Goal: Task Accomplishment & Management: Complete application form

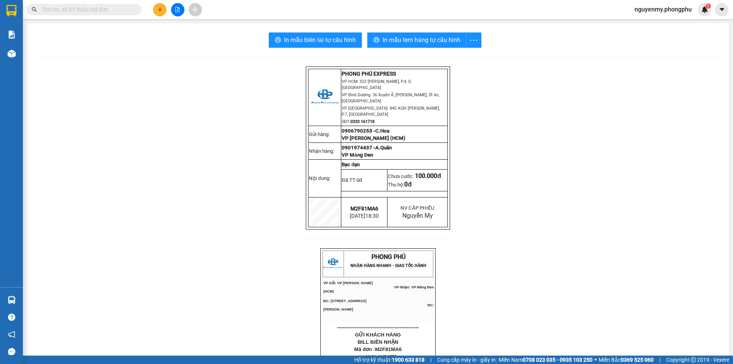
click at [157, 7] on button at bounding box center [159, 9] width 13 height 13
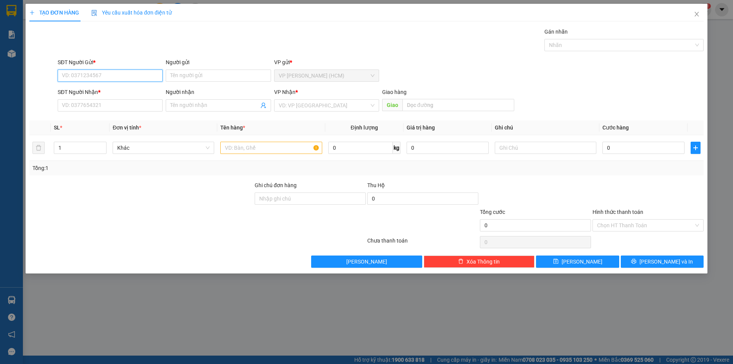
click at [96, 78] on input "SĐT Người Gửi *" at bounding box center [110, 75] width 105 height 12
type input "0"
click at [223, 76] on input "Người gửi" at bounding box center [218, 75] width 105 height 12
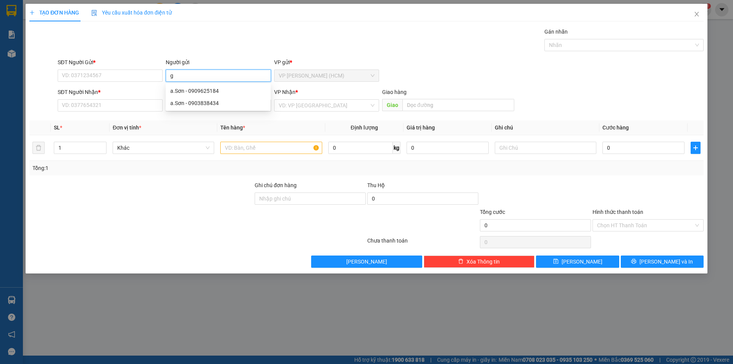
type input "go"
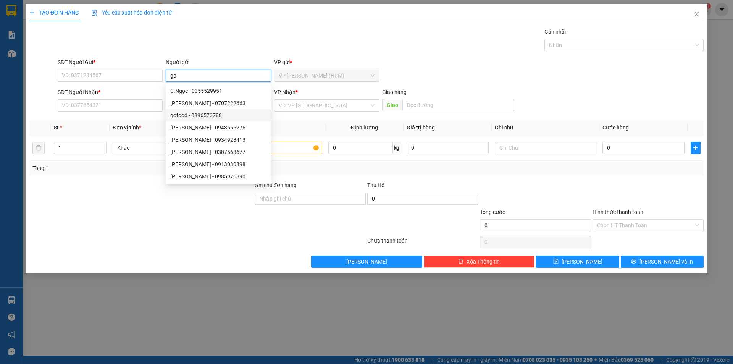
click at [219, 116] on div "gofood - 0896573788" at bounding box center [218, 115] width 96 height 8
type input "0896573788"
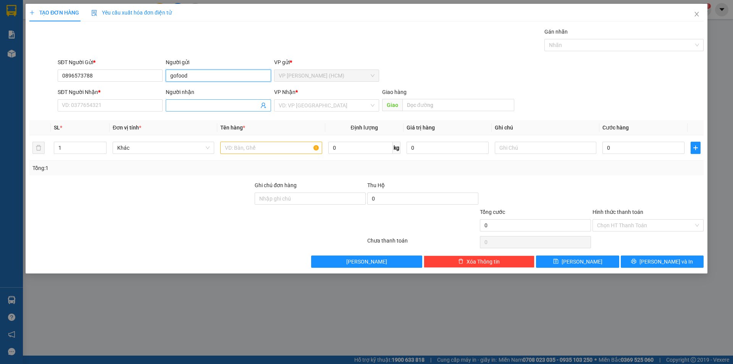
type input "gofood"
click at [177, 107] on input "Người nhận" at bounding box center [214, 105] width 88 height 8
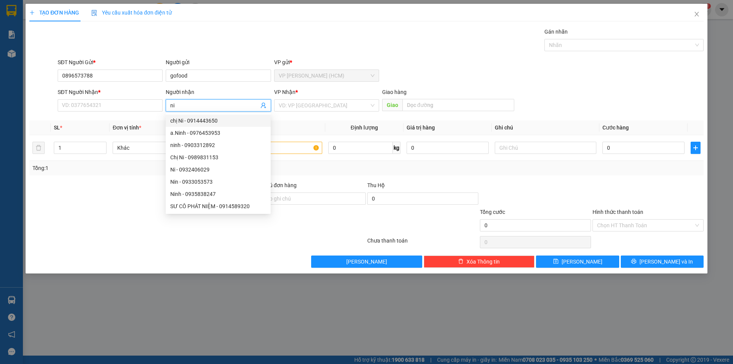
type input "n"
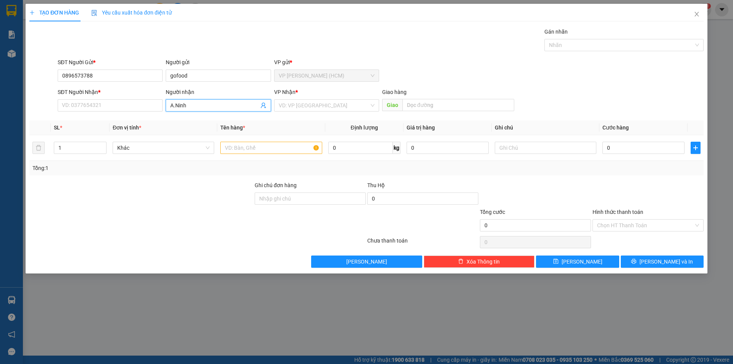
drag, startPoint x: 176, startPoint y: 127, endPoint x: 178, endPoint y: 118, distance: 9.5
click at [176, 126] on th "Đơn vị tính *" at bounding box center [164, 127] width 108 height 15
click at [196, 104] on input "A.Ninh" at bounding box center [214, 105] width 88 height 8
type input "A.Ninh"
click at [118, 107] on input "SĐT Người Nhận *" at bounding box center [110, 105] width 105 height 12
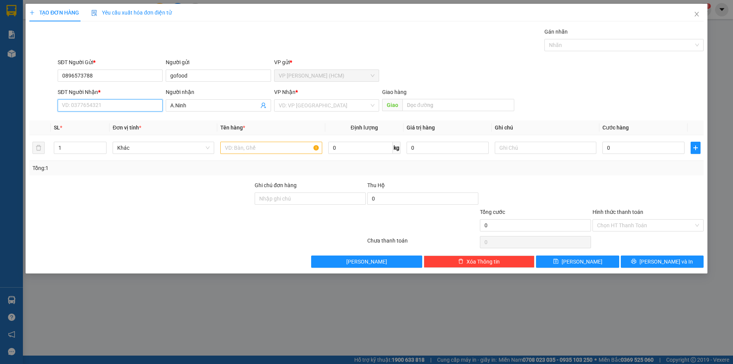
click at [144, 106] on input "SĐT Người Nhận *" at bounding box center [110, 105] width 105 height 12
click at [194, 106] on input "A.Ninh" at bounding box center [214, 105] width 88 height 8
click at [266, 105] on icon "user-add" at bounding box center [263, 105] width 6 height 6
click at [255, 83] on span "0976453953" at bounding box center [248, 86] width 31 height 6
type input "0976453953"
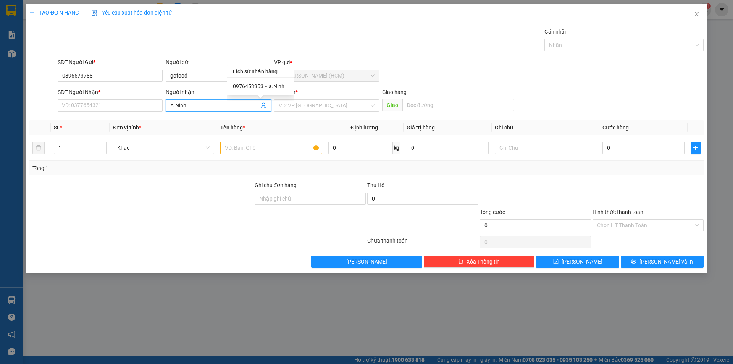
type input "a.Ninh"
drag, startPoint x: 429, startPoint y: 103, endPoint x: 426, endPoint y: 107, distance: 5.2
click at [429, 103] on input "text" at bounding box center [458, 105] width 112 height 12
click at [246, 146] on input "text" at bounding box center [271, 148] width 102 height 12
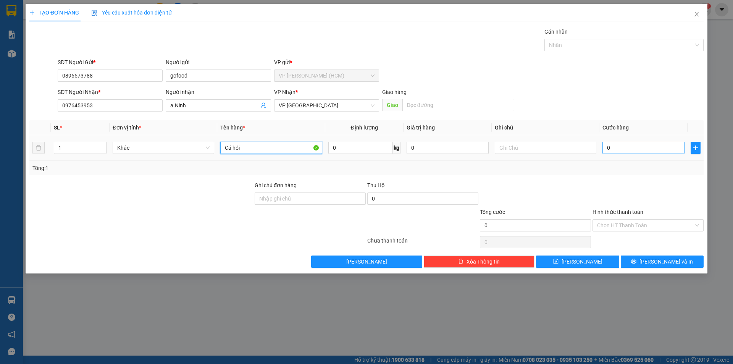
type input "Cá hồi"
click at [642, 147] on input "0" at bounding box center [644, 148] width 82 height 12
click at [621, 150] on input "0" at bounding box center [644, 148] width 82 height 12
click at [205, 102] on input "a.Ninh" at bounding box center [214, 105] width 88 height 8
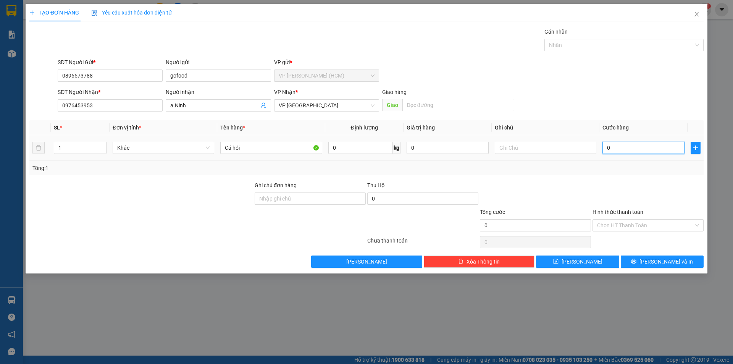
click at [618, 150] on input "0" at bounding box center [644, 148] width 82 height 12
click at [225, 237] on div at bounding box center [198, 241] width 338 height 15
click at [629, 224] on input "Hình thức thanh toán" at bounding box center [645, 225] width 97 height 11
click at [639, 189] on div at bounding box center [648, 194] width 113 height 27
click at [617, 146] on input "0" at bounding box center [644, 148] width 82 height 12
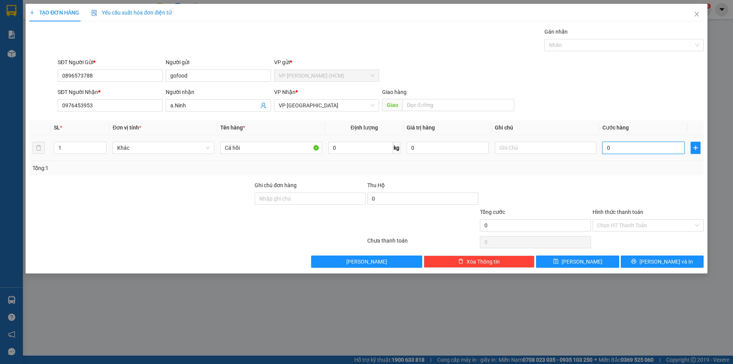
click at [615, 148] on input "0" at bounding box center [644, 148] width 82 height 12
click at [617, 145] on input "0" at bounding box center [644, 148] width 82 height 12
click at [100, 77] on input "0896573788" at bounding box center [110, 75] width 105 height 12
drag, startPoint x: 100, startPoint y: 77, endPoint x: 45, endPoint y: 77, distance: 54.2
click at [45, 77] on div "SĐT Người Gửi * 0896573788 0896573788 Người gửi gofood VP gửi * VP [PERSON_NAME…" at bounding box center [367, 71] width 676 height 27
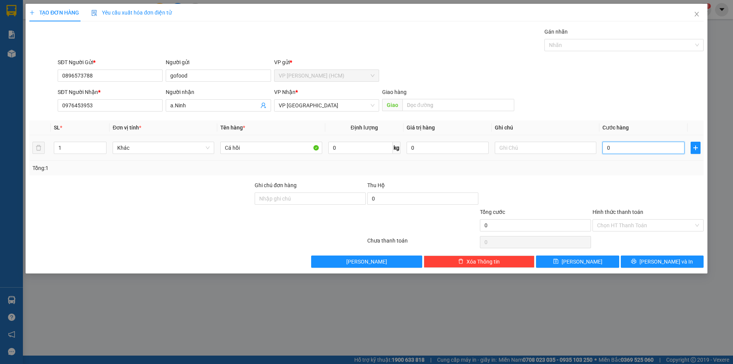
drag, startPoint x: 617, startPoint y: 146, endPoint x: 611, endPoint y: 144, distance: 6.2
click at [616, 146] on input "0" at bounding box center [644, 148] width 82 height 12
type input "5"
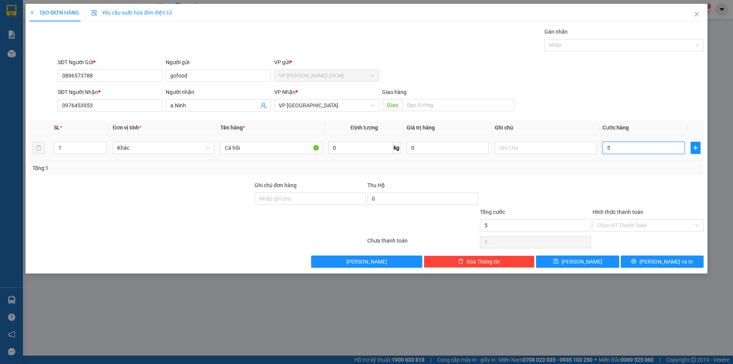
type input "50"
type input "500"
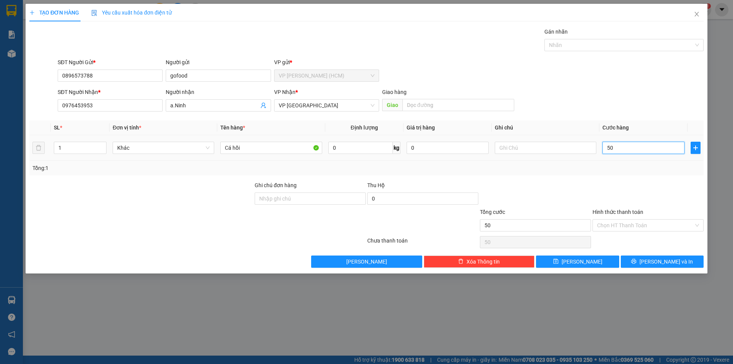
type input "500"
type input "5.000"
type input "50.000"
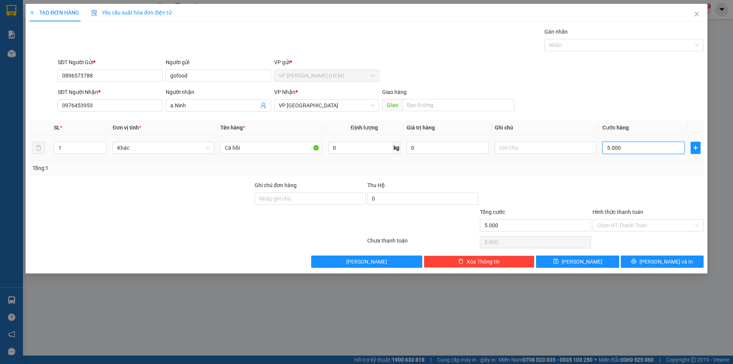
type input "50.000"
click at [636, 261] on icon "printer" at bounding box center [633, 260] width 5 height 5
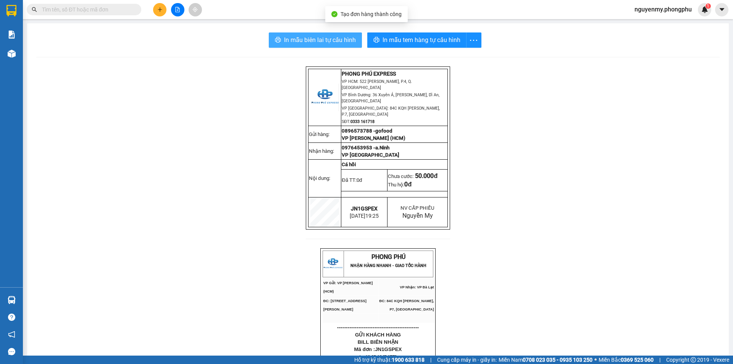
click at [332, 40] on span "In mẫu biên lai tự cấu hình" at bounding box center [320, 40] width 72 height 10
click at [105, 8] on input "text" at bounding box center [87, 9] width 90 height 8
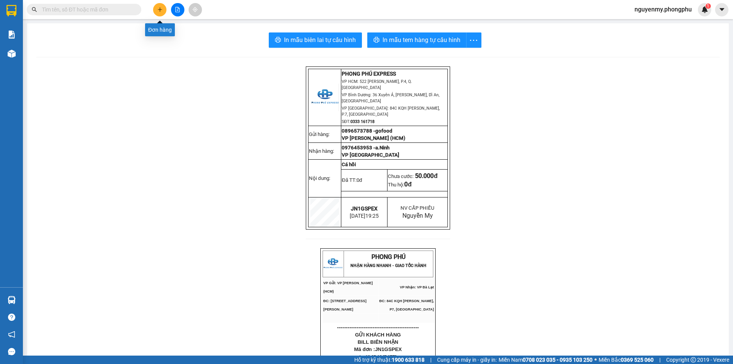
click at [160, 12] on icon "plus" at bounding box center [159, 9] width 5 height 5
click at [76, 11] on input "text" at bounding box center [87, 9] width 90 height 8
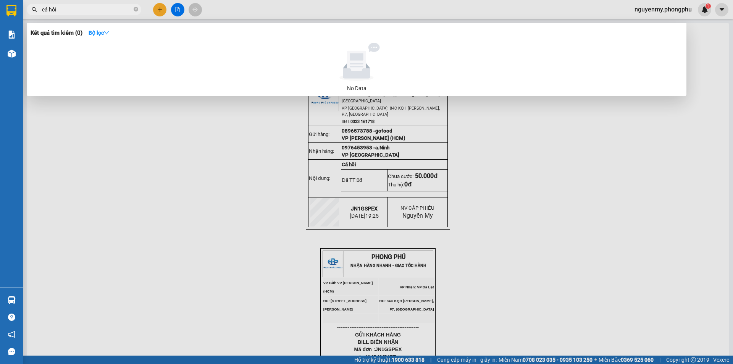
type input "cá hồi"
click at [640, 262] on div at bounding box center [366, 182] width 733 height 364
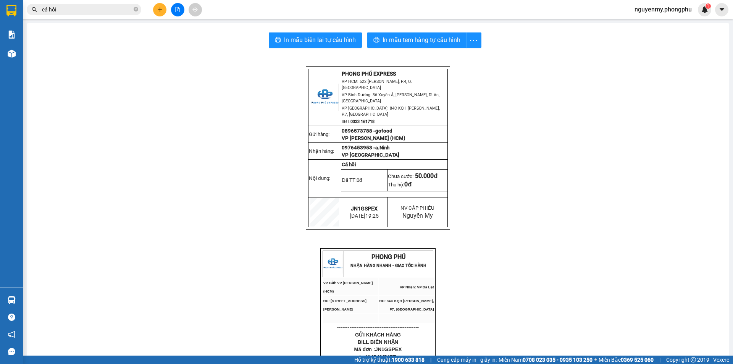
click at [70, 8] on input "cá hồi" at bounding box center [87, 9] width 90 height 8
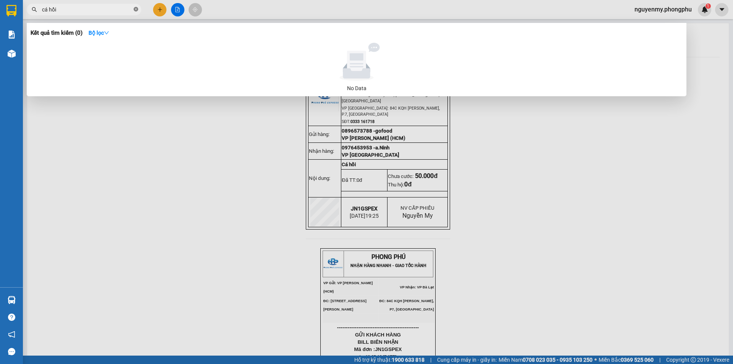
click at [134, 8] on icon "close-circle" at bounding box center [136, 9] width 5 height 5
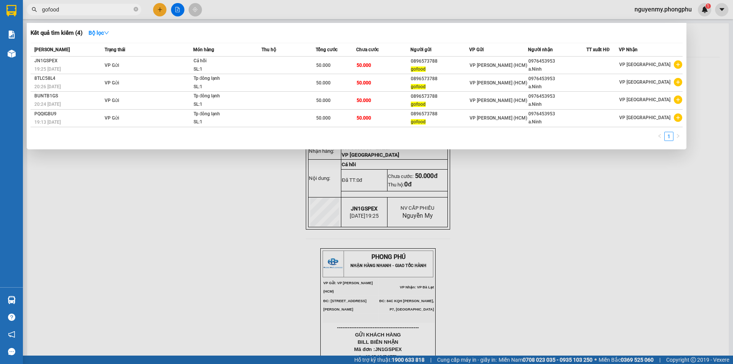
type input "gofood"
click at [627, 265] on div at bounding box center [366, 182] width 733 height 364
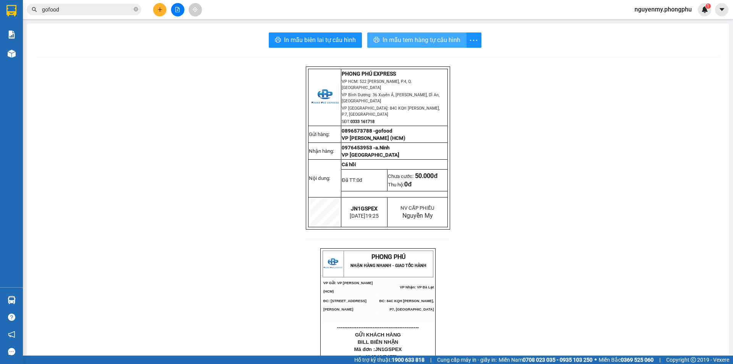
click at [428, 36] on span "In mẫu tem hàng tự cấu hình" at bounding box center [422, 40] width 78 height 10
